Goal: Check status: Check status

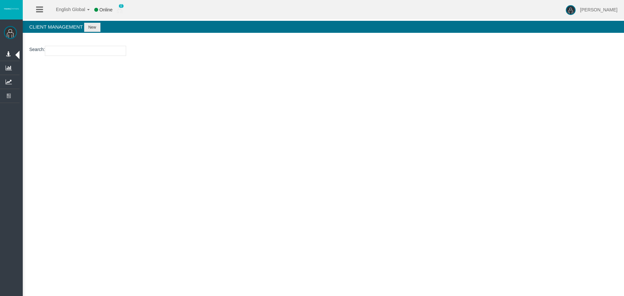
click at [69, 50] on input "number" at bounding box center [85, 51] width 81 height 10
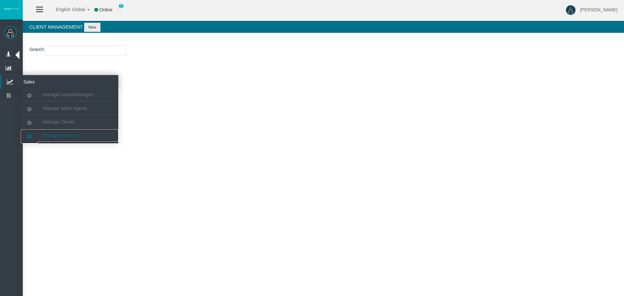
click at [86, 136] on link "Manage Partners" at bounding box center [70, 136] width 98 height 12
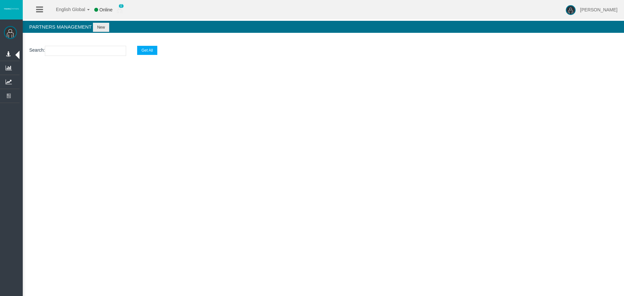
click at [87, 52] on input "text" at bounding box center [85, 51] width 81 height 10
paste input "IB5toh8"
click at [551, 122] on div "English Global 简体中文 English Global 日本語 한국어 Online 0 [PERSON_NAME] Help Log Out …" at bounding box center [312, 148] width 624 height 296
click at [561, 144] on div "English Global 简体中文 English Global 日本語 한국어 Online 0 [PERSON_NAME] Help Log Out …" at bounding box center [312, 148] width 624 height 296
drag, startPoint x: 310, startPoint y: 168, endPoint x: 403, endPoint y: 195, distance: 96.6
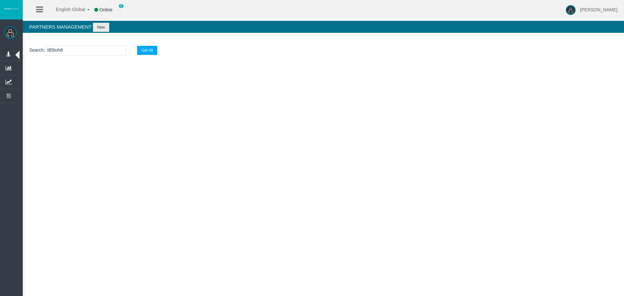
click at [311, 171] on div "English Global 简体中文 English Global 日本語 한국어 Online 0 [PERSON_NAME] Help Log Out …" at bounding box center [312, 148] width 624 height 296
click at [403, 195] on div "English Global 简体中文 English Global 日本語 한국어 Online 0 [PERSON_NAME] Help Log Out …" at bounding box center [312, 148] width 624 height 296
click at [395, 195] on div "English Global 简体中文 English Global 日本語 한국어 Online 0 [PERSON_NAME] Help Log Out …" at bounding box center [312, 148] width 624 height 296
drag, startPoint x: 70, startPoint y: 136, endPoint x: 68, endPoint y: 65, distance: 70.6
click at [0, 0] on span "Manage Partners" at bounding box center [0, 0] width 0 height 0
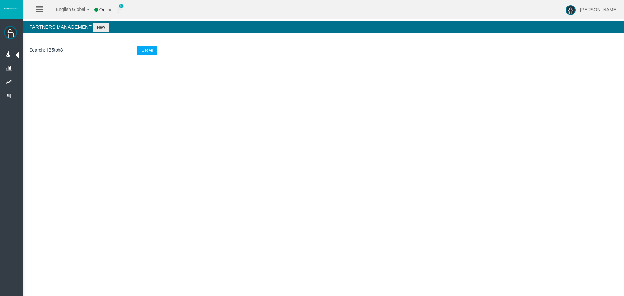
click at [71, 46] on input "IB5toh8" at bounding box center [85, 51] width 81 height 10
paste input "15169250"
click at [73, 52] on input "IB5toh815169250" at bounding box center [85, 51] width 81 height 10
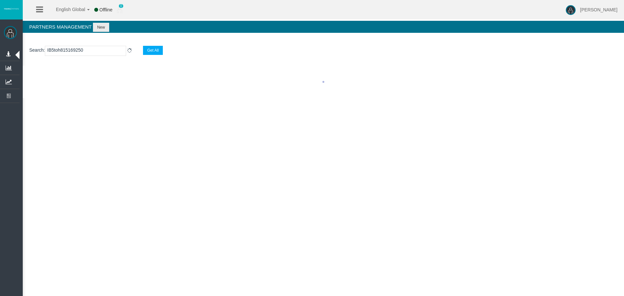
paste input "text"
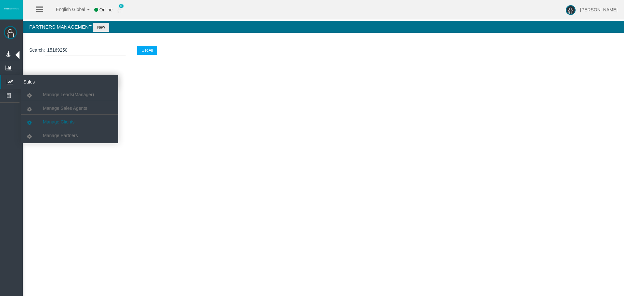
type input "15169250"
click at [65, 124] on span "Manage Clients" at bounding box center [59, 121] width 32 height 5
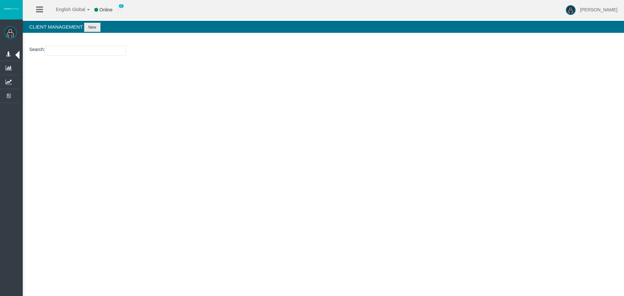
click at [69, 51] on input "number" at bounding box center [85, 51] width 81 height 10
paste input "15169250"
type input "15169250"
click at [80, 25] on h4 "Client Management New" at bounding box center [323, 27] width 601 height 12
click at [98, 25] on button "New" at bounding box center [92, 27] width 16 height 9
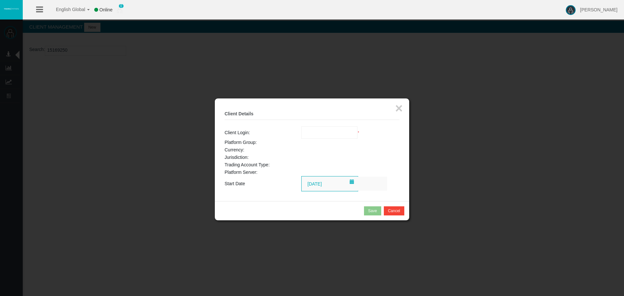
drag, startPoint x: 320, startPoint y: 125, endPoint x: 325, endPoint y: 128, distance: 6.5
click at [319, 125] on fieldset "× Client Details Client Login: Loading... * Platform Group: Currency: Jurisdict…" at bounding box center [312, 149] width 175 height 83
click at [326, 130] on input "text" at bounding box center [330, 133] width 56 height 12
paste input "15169250"
click at [325, 147] on span "15169250" at bounding box center [315, 144] width 20 height 5
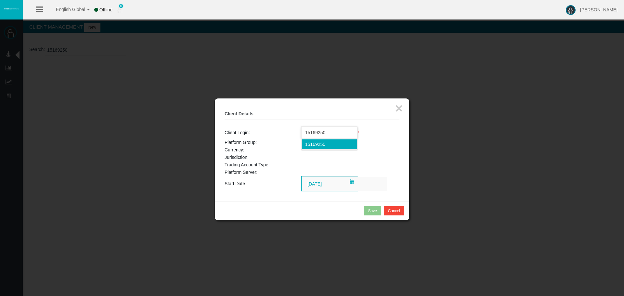
type input "15169250"
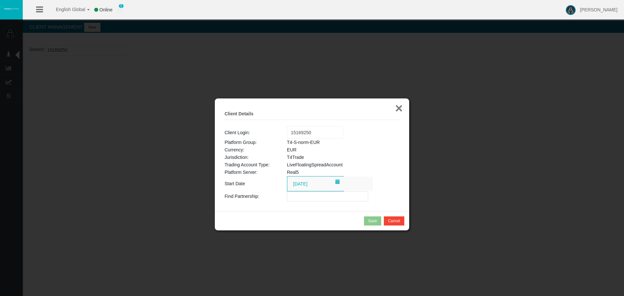
click at [401, 113] on button "×" at bounding box center [398, 108] width 7 height 13
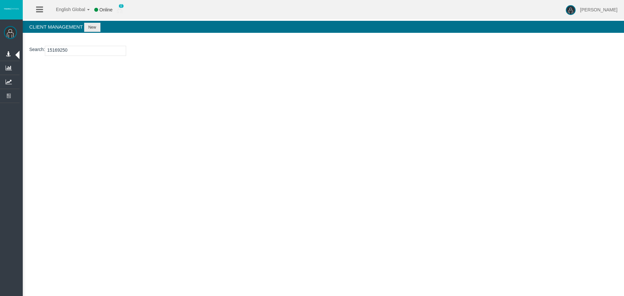
click at [317, 142] on div "English Global 简体中文 English Global 日本語 한국어 Online 0 [PERSON_NAME] Help Log Out …" at bounding box center [312, 148] width 624 height 296
click at [101, 52] on input "15169250" at bounding box center [85, 51] width 81 height 10
